Goal: Navigation & Orientation: Find specific page/section

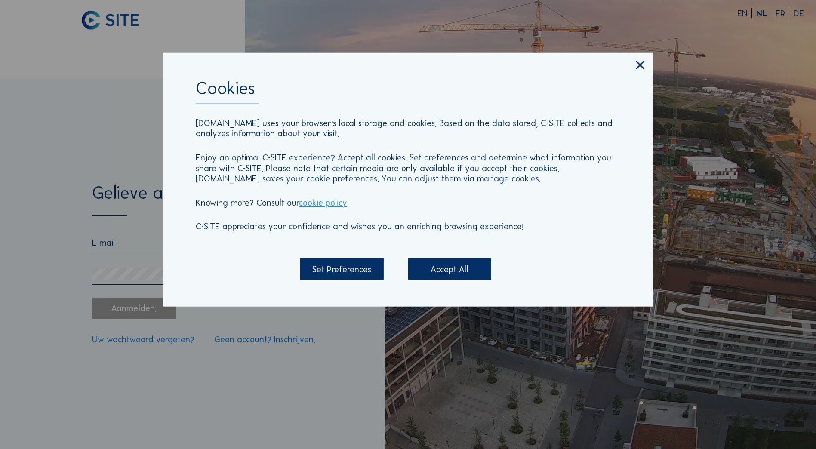
type input "[EMAIL_ADDRESS][DOMAIN_NAME]"
click at [465, 271] on div "Accept All" at bounding box center [449, 268] width 83 height 21
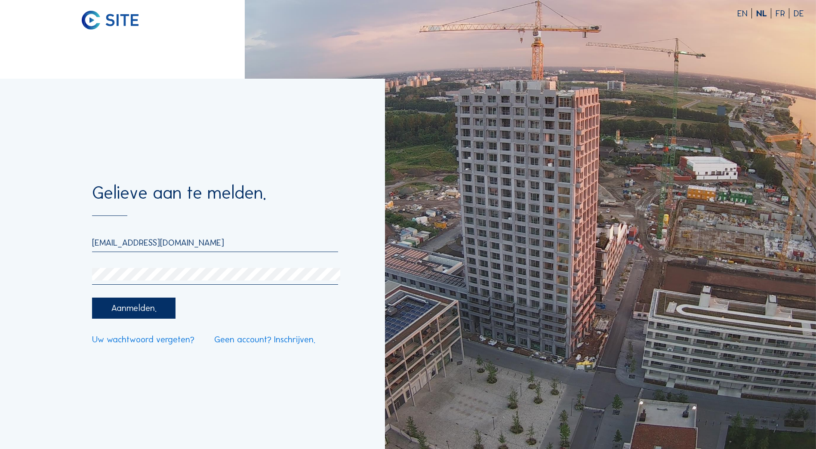
click at [139, 308] on div "Aanmelden." at bounding box center [133, 308] width 83 height 21
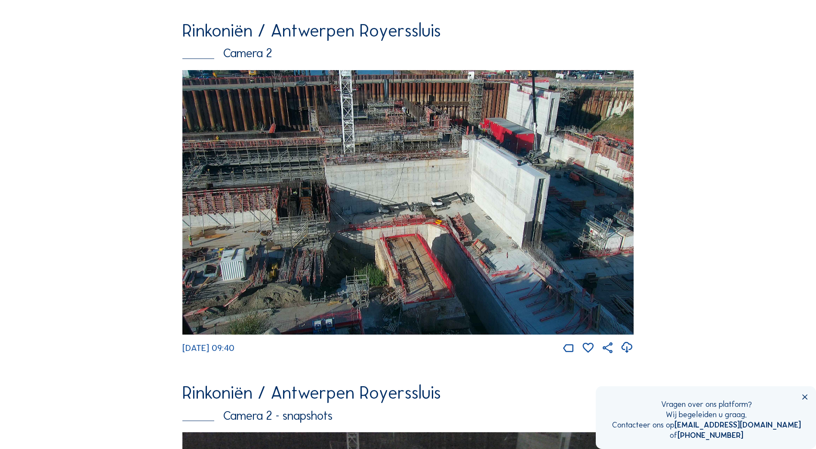
scroll to position [356, 0]
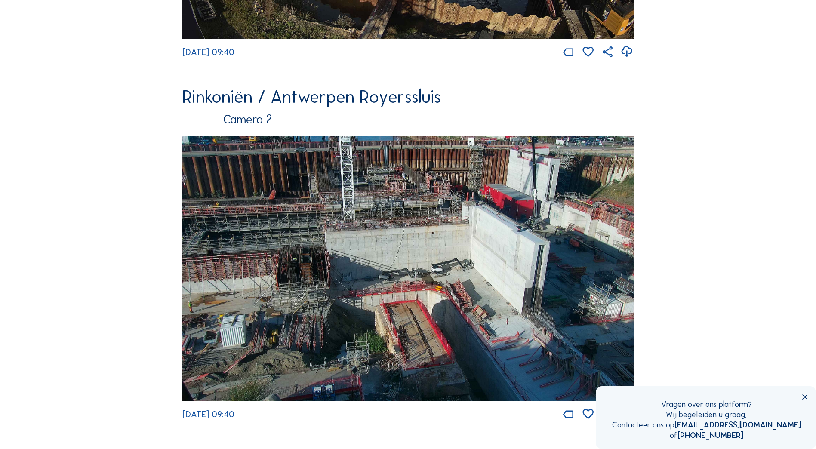
click at [370, 240] on img at bounding box center [407, 268] width 451 height 264
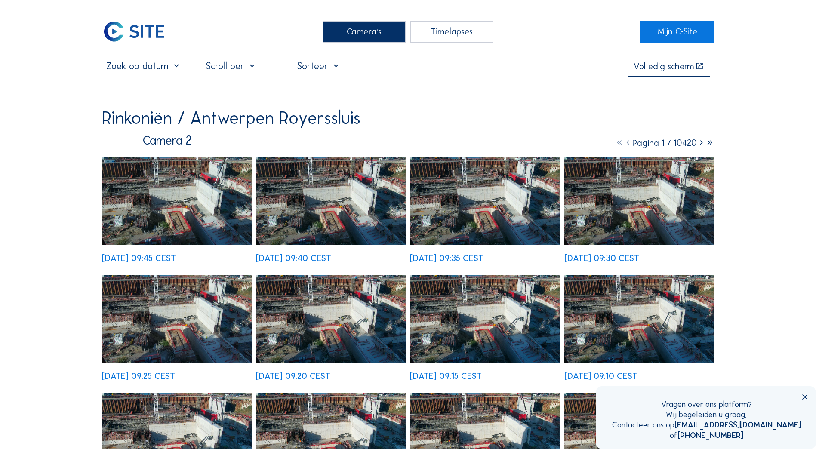
click at [221, 216] on img at bounding box center [177, 201] width 150 height 88
